Goal: Transaction & Acquisition: Purchase product/service

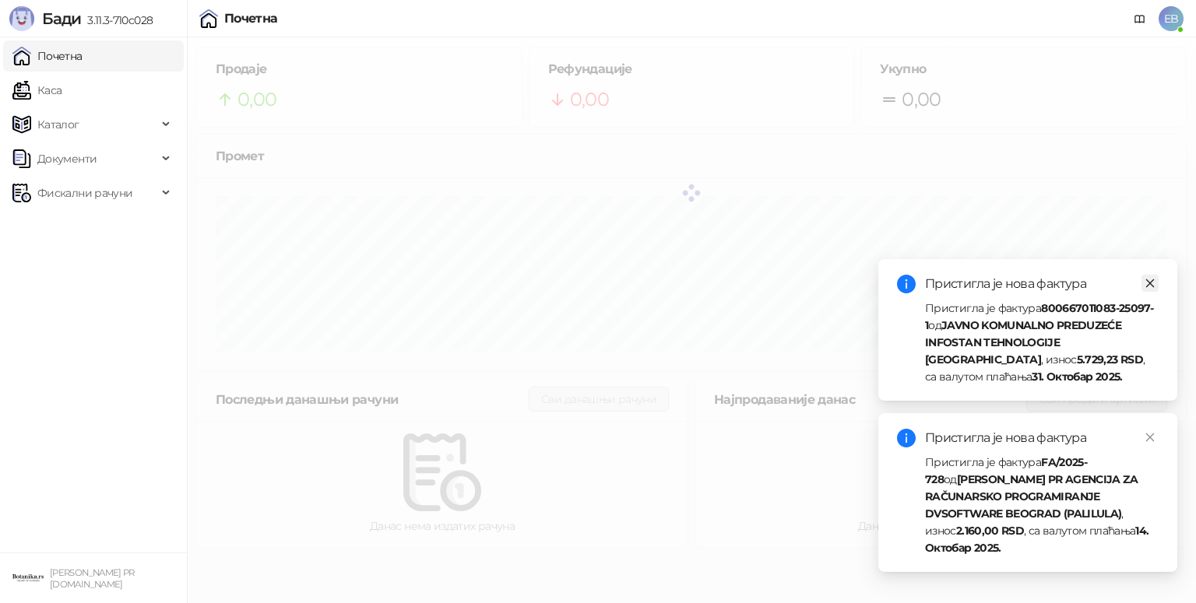
click at [1150, 288] on icon "close" at bounding box center [1149, 283] width 11 height 11
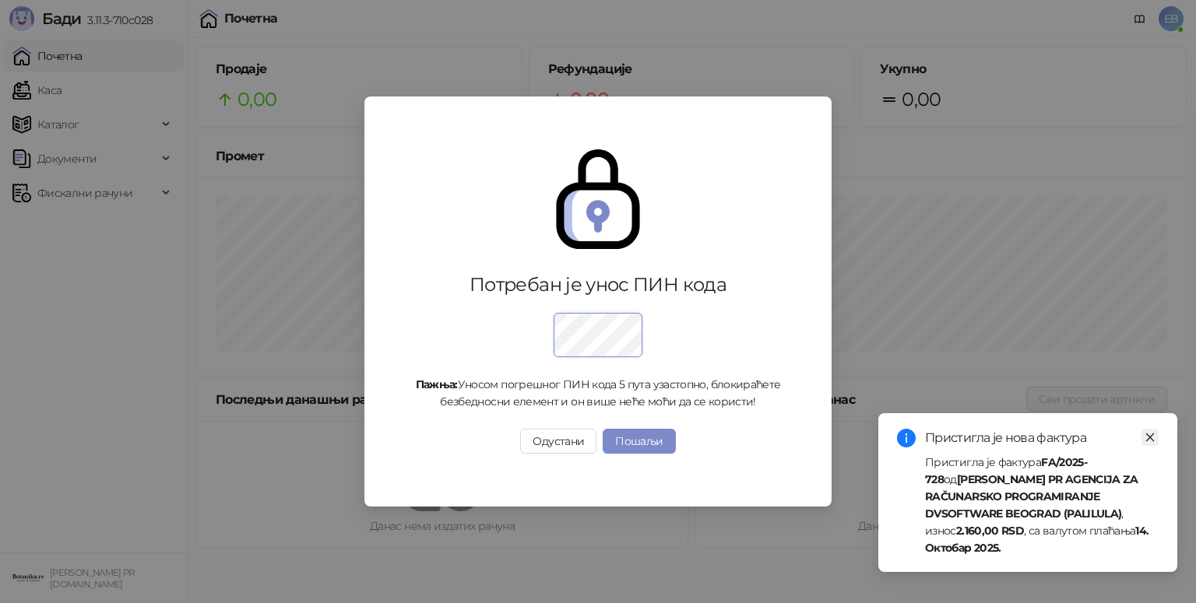
click at [1149, 437] on icon "close" at bounding box center [1150, 438] width 9 height 9
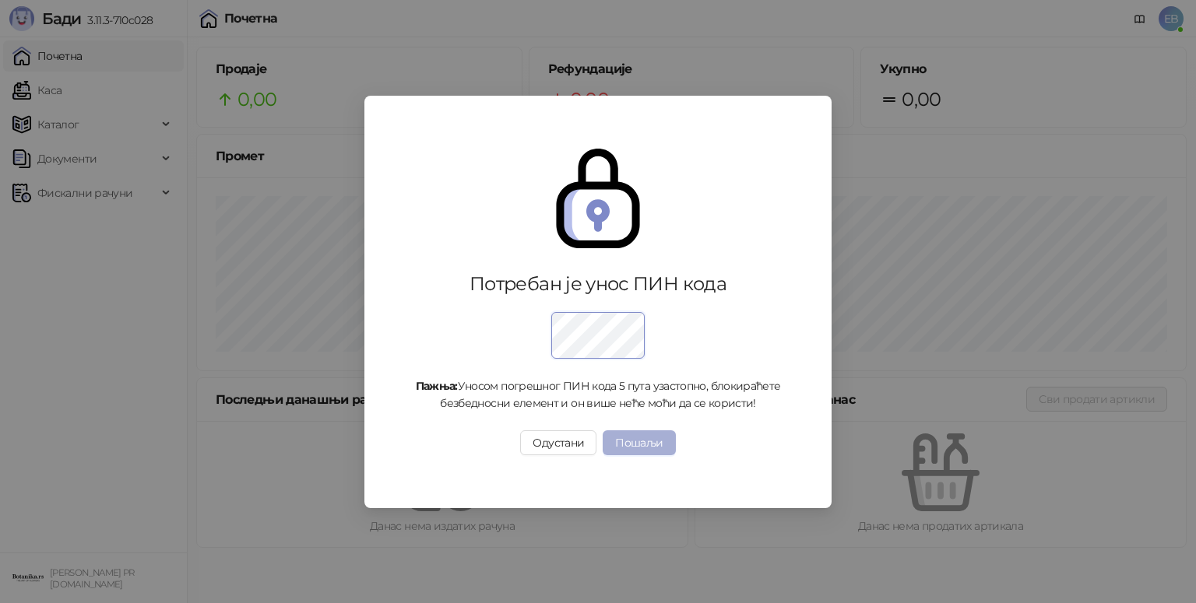
click at [652, 440] on button "Пошаљи" at bounding box center [639, 442] width 72 height 25
click at [648, 443] on button "Пошаљи" at bounding box center [639, 442] width 72 height 25
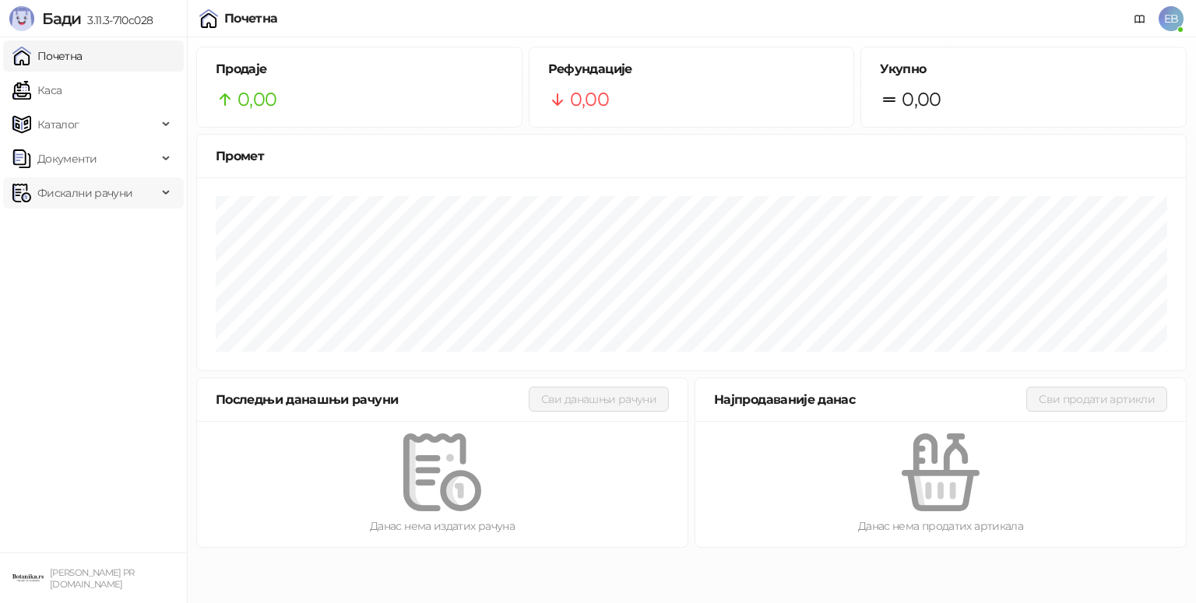
click at [95, 195] on span "Фискални рачуни" at bounding box center [84, 192] width 95 height 31
click at [98, 227] on link "Издати рачуни" at bounding box center [71, 227] width 104 height 31
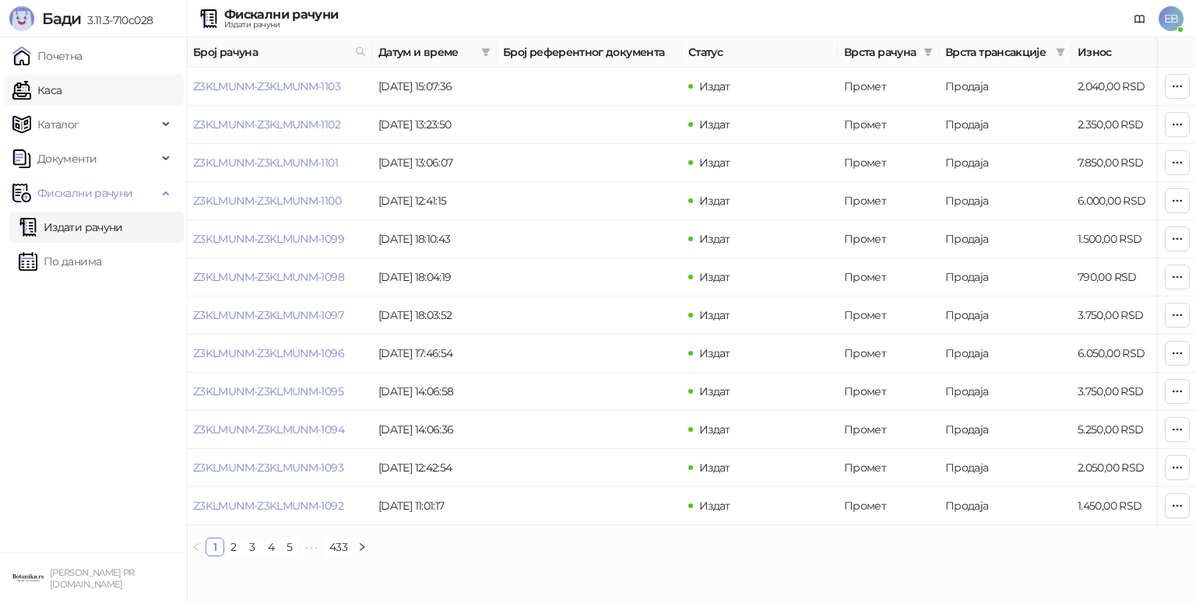
click at [30, 92] on link "Каса" at bounding box center [36, 90] width 49 height 31
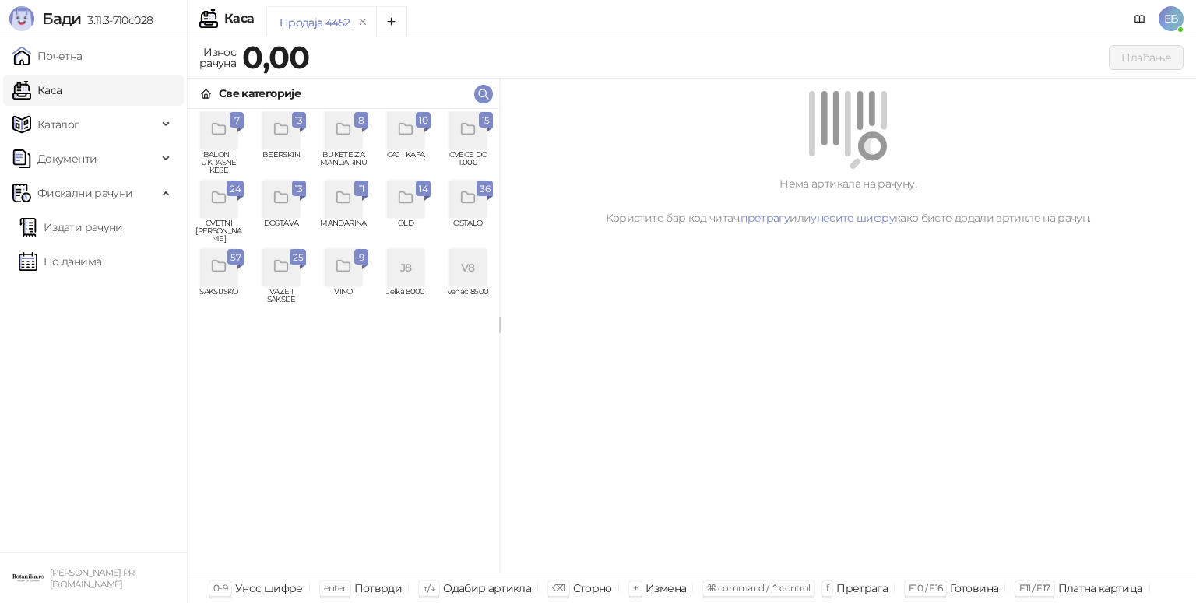
click at [219, 213] on div "grid" at bounding box center [218, 199] width 37 height 37
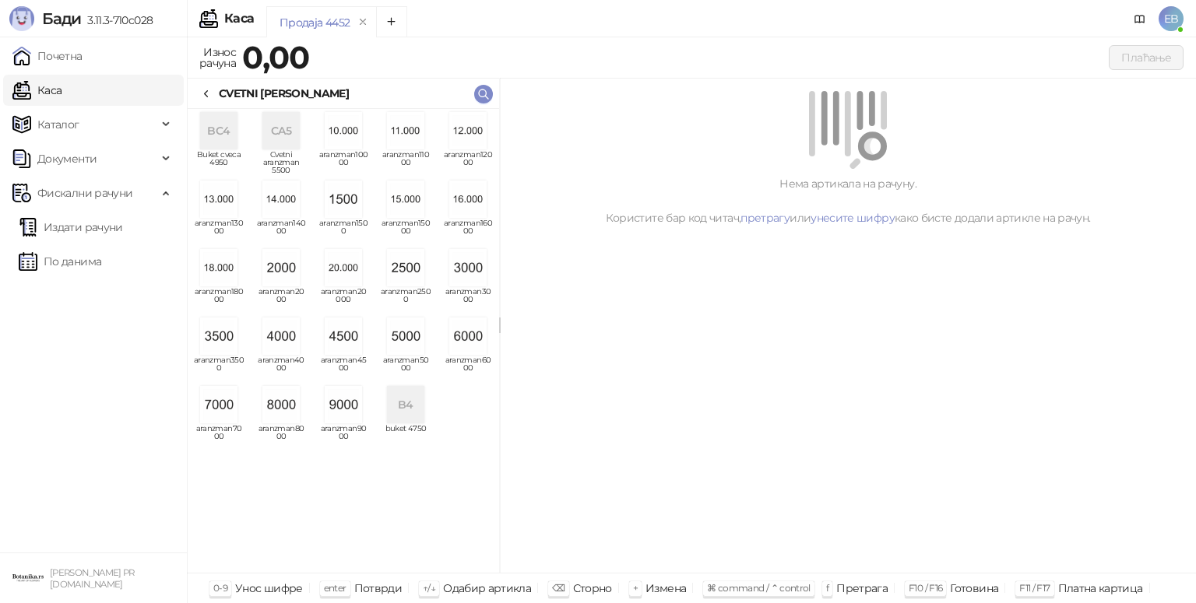
click at [229, 337] on img "grid" at bounding box center [218, 336] width 37 height 37
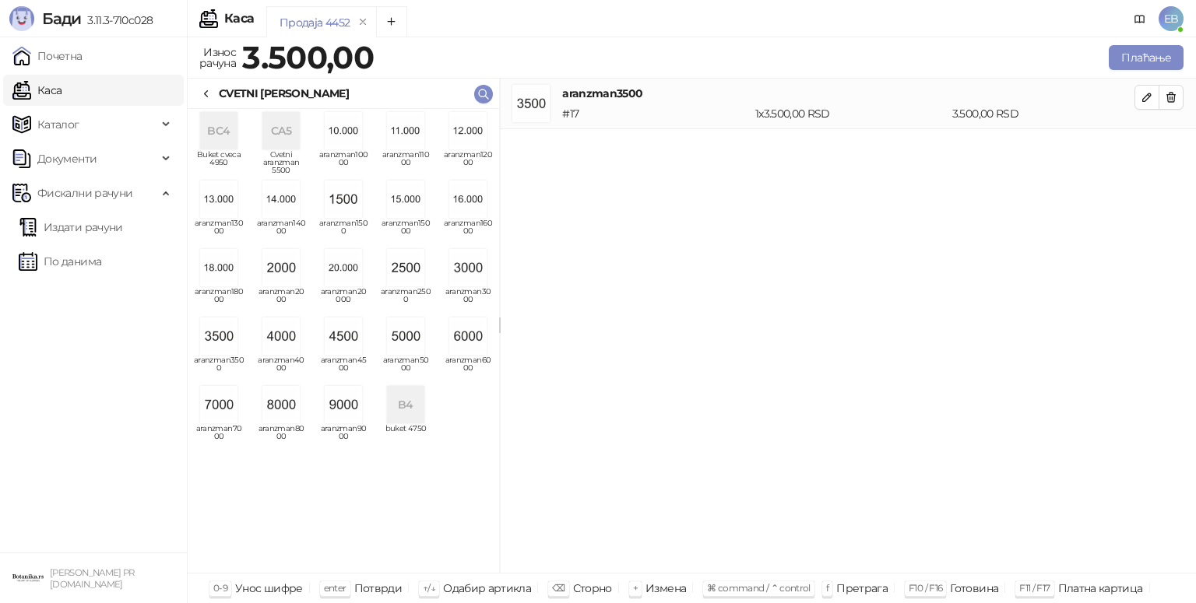
click at [209, 92] on icon at bounding box center [206, 94] width 12 height 12
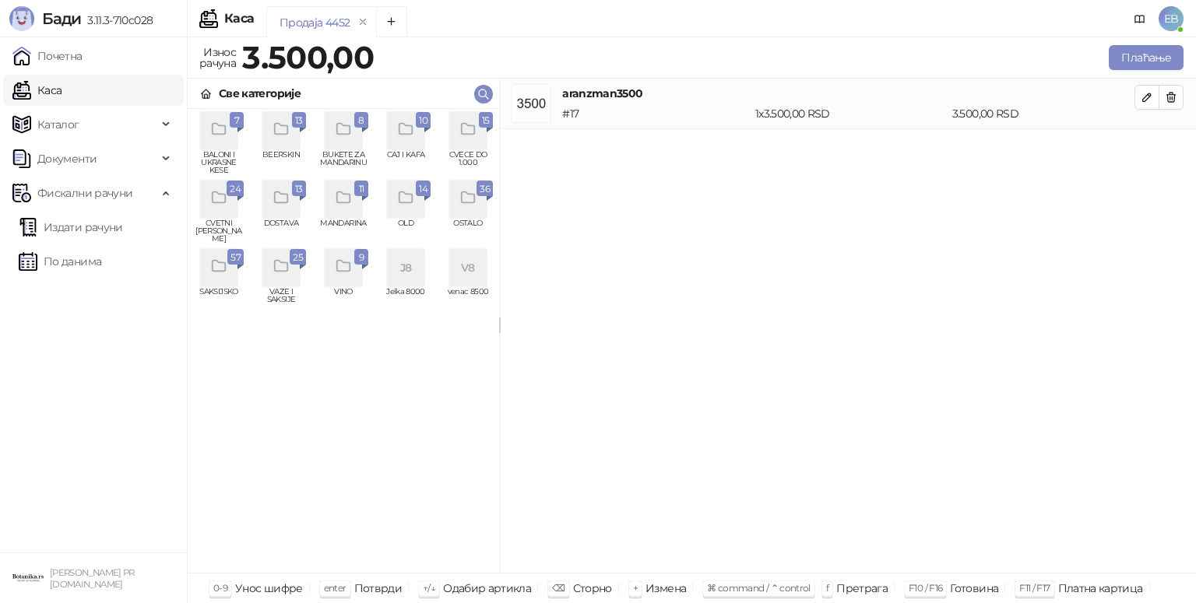
click at [465, 121] on icon "grid" at bounding box center [468, 130] width 18 height 18
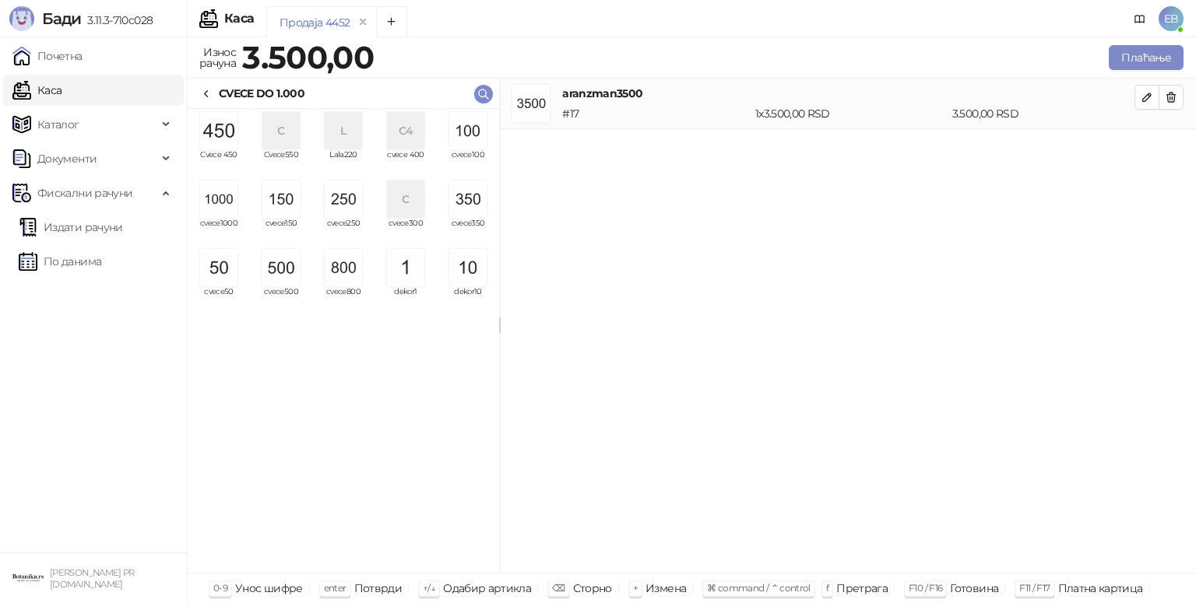
click at [336, 196] on img "grid" at bounding box center [343, 199] width 37 height 37
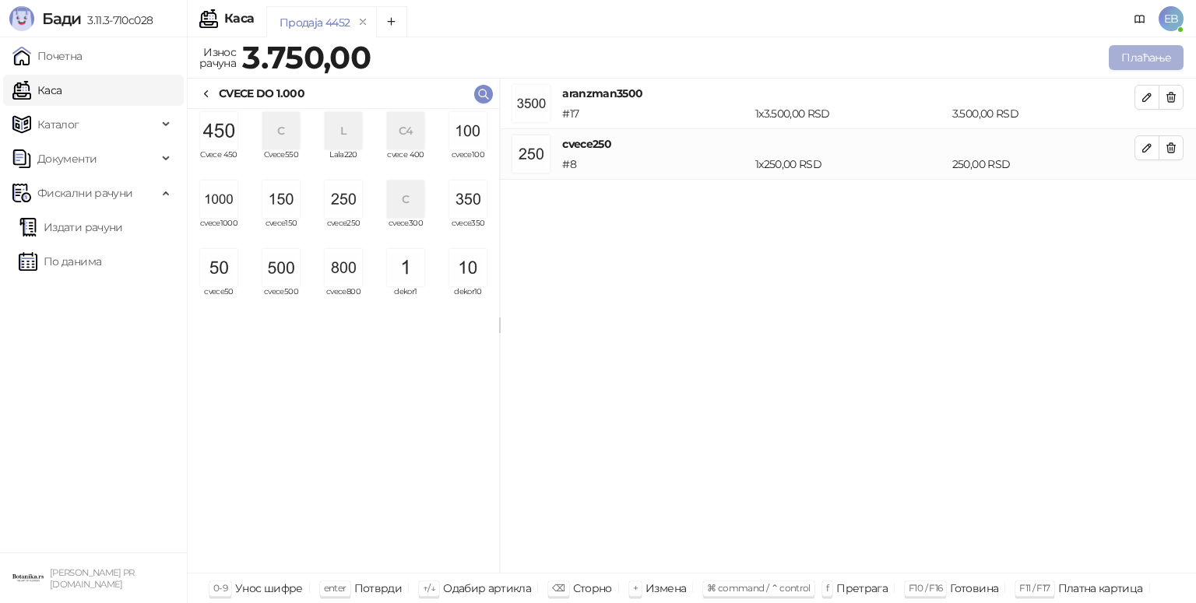
click at [1164, 54] on button "Плаћање" at bounding box center [1146, 57] width 75 height 25
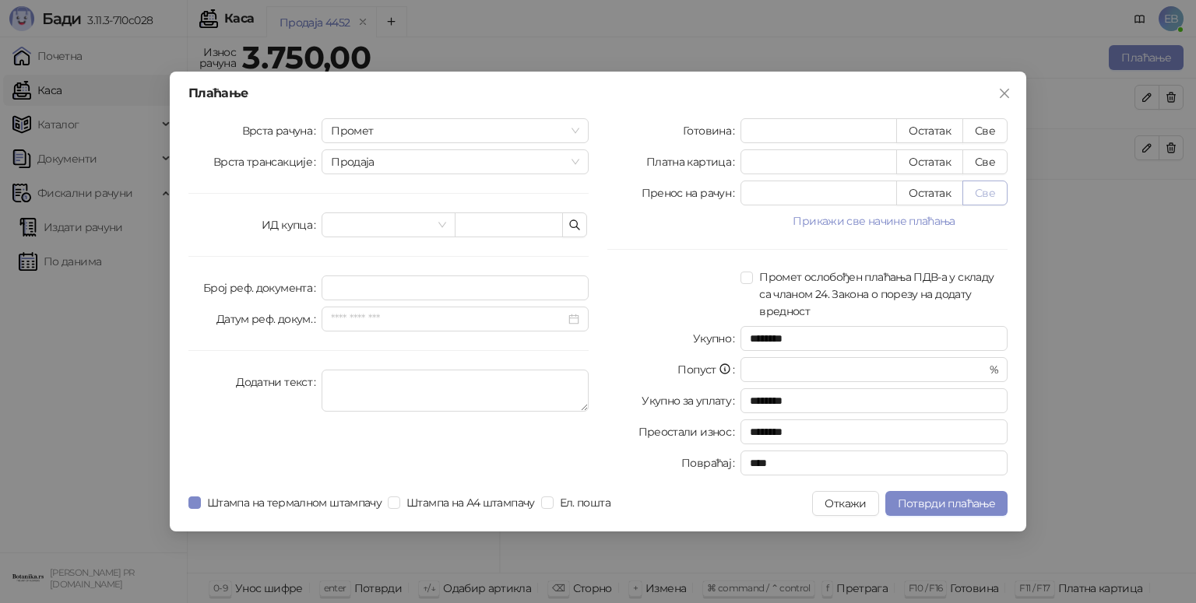
click at [996, 190] on button "Све" at bounding box center [984, 193] width 45 height 25
type input "****"
click at [249, 503] on span "Штампа на термалном штампачу" at bounding box center [294, 502] width 187 height 17
click at [964, 501] on span "Потврди плаћање" at bounding box center [946, 504] width 97 height 14
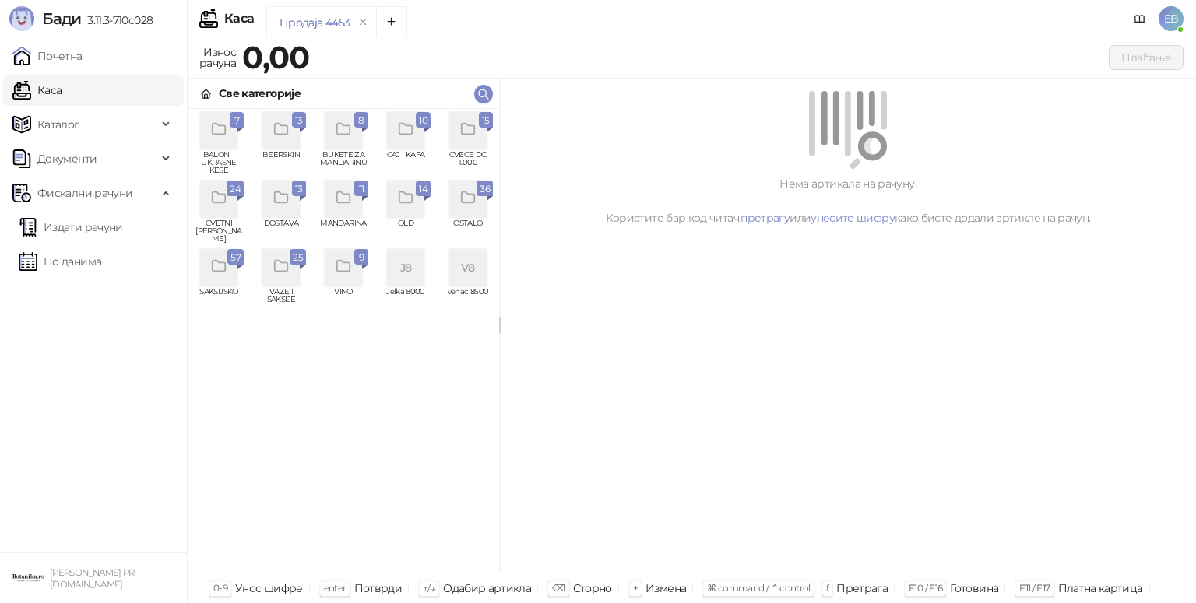
click at [288, 135] on icon "grid" at bounding box center [281, 130] width 18 height 18
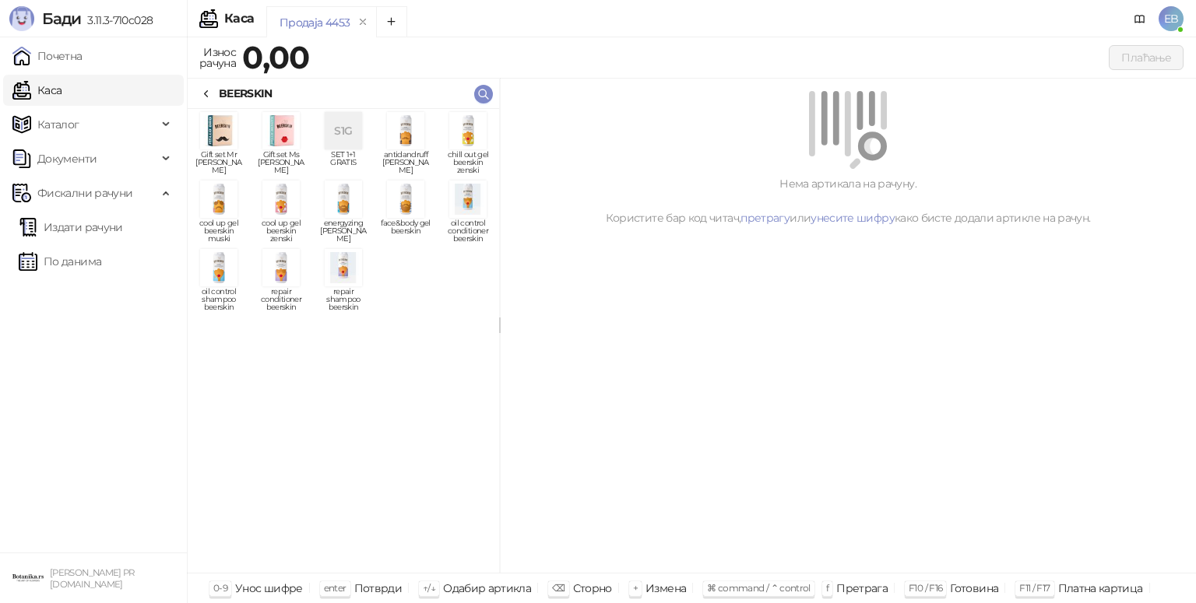
click at [341, 283] on img "grid" at bounding box center [343, 267] width 37 height 37
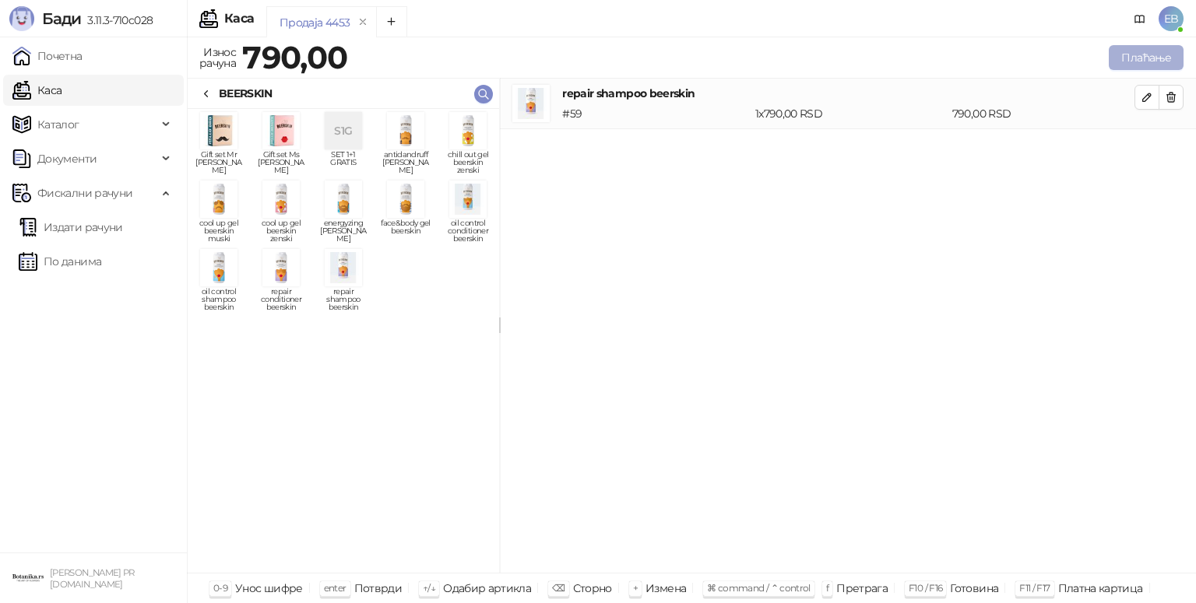
click at [1132, 55] on button "Плаћање" at bounding box center [1146, 57] width 75 height 25
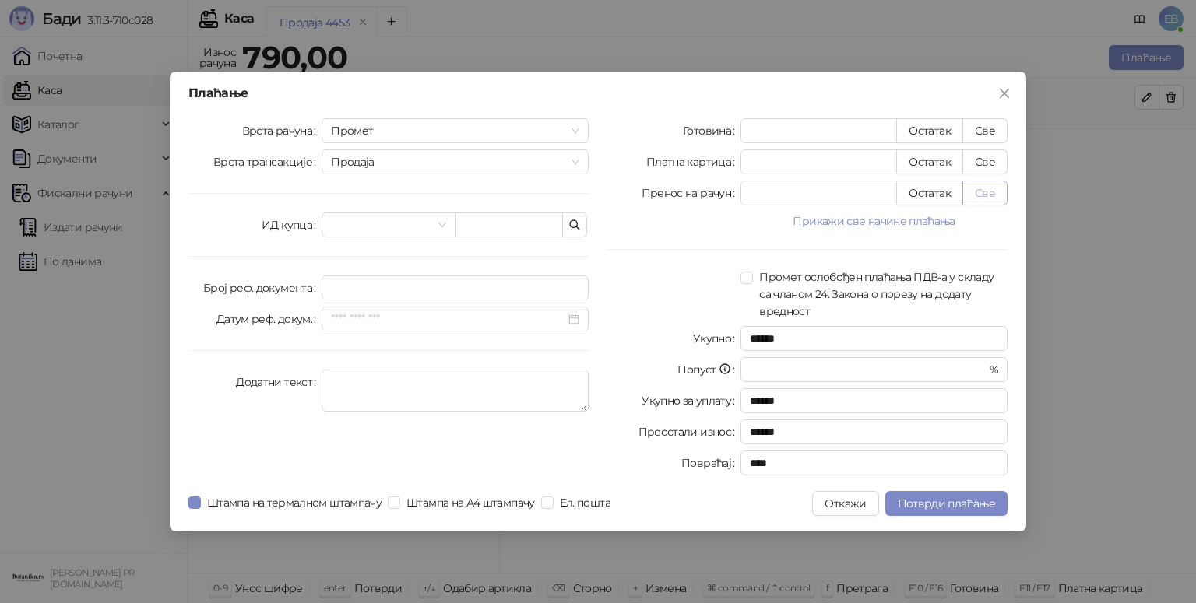
click at [988, 196] on button "Све" at bounding box center [984, 193] width 45 height 25
type input "***"
type input "****"
click at [928, 501] on span "Потврди плаћање" at bounding box center [946, 504] width 97 height 14
